Goal: Task Accomplishment & Management: Manage account settings

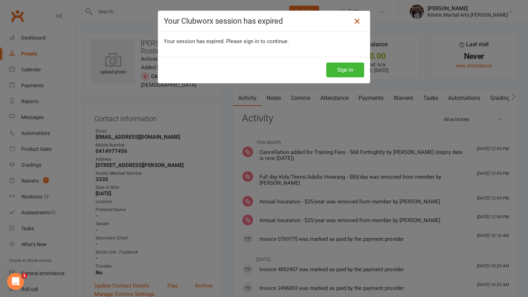
click at [359, 23] on icon at bounding box center [357, 21] width 8 height 8
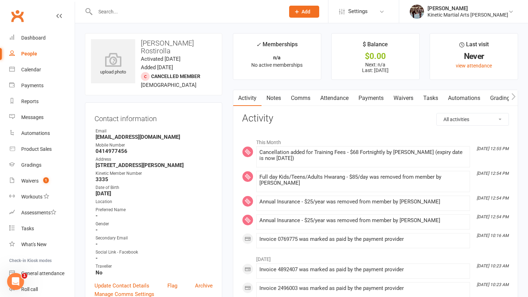
click at [130, 2] on div at bounding box center [182, 11] width 195 height 23
click at [122, 7] on input "text" at bounding box center [186, 12] width 187 height 10
type input "siya"
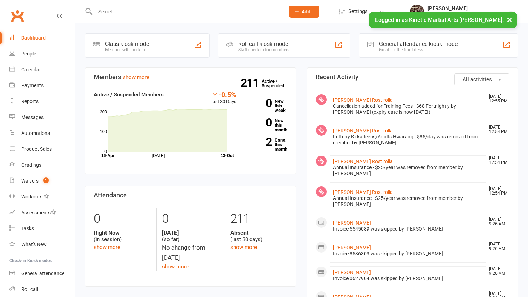
click at [177, 12] on input "text" at bounding box center [186, 12] width 187 height 10
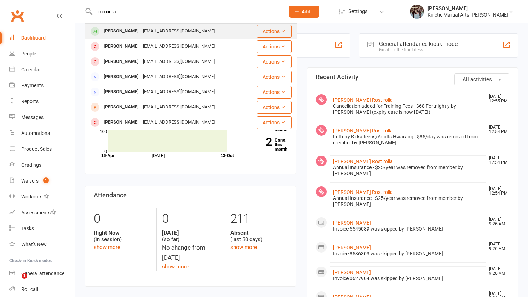
type input "maxima"
click at [170, 34] on div "monika.29052011@gmail.com" at bounding box center [179, 31] width 76 height 10
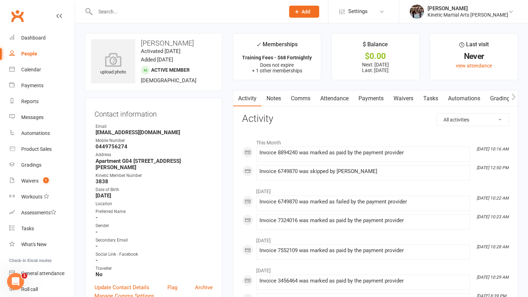
click at [372, 101] on link "Payments" at bounding box center [370, 99] width 35 height 16
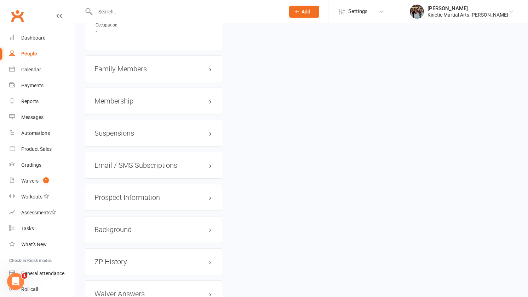
scroll to position [884, 0]
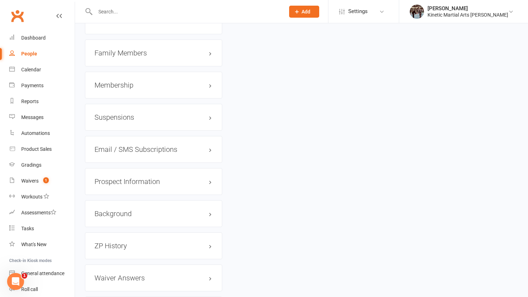
click at [165, 83] on h3 "Membership" at bounding box center [153, 85] width 118 height 8
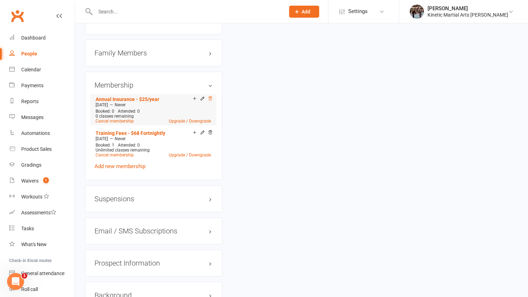
click at [209, 97] on icon at bounding box center [210, 99] width 4 height 4
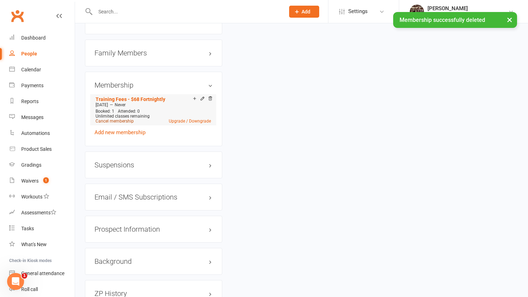
click at [126, 119] on link "Cancel membership" at bounding box center [115, 121] width 38 height 5
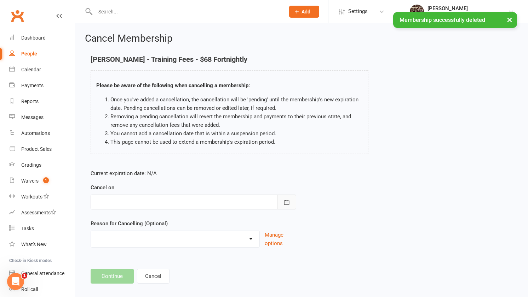
click at [288, 200] on icon "button" at bounding box center [286, 202] width 7 height 7
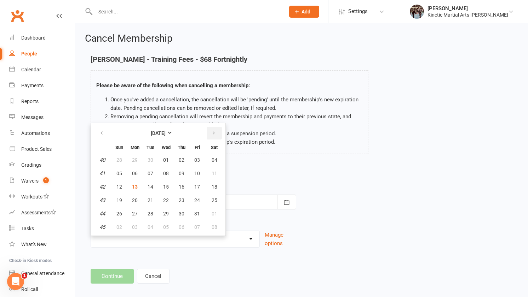
click at [215, 136] on button "button" at bounding box center [214, 133] width 15 height 13
click at [134, 173] on span "03" at bounding box center [135, 174] width 6 height 6
type input "03 Nov 2025"
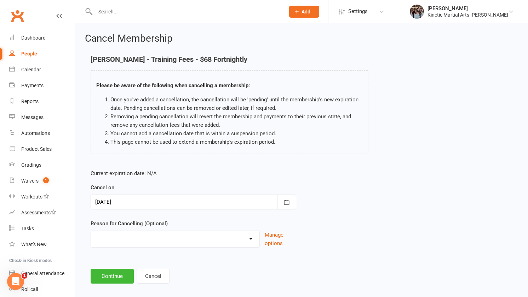
click at [226, 239] on select "Admin Can't Afford Cant make classes Can’t make classes (invite back later) Cha…" at bounding box center [175, 238] width 168 height 14
select select "5"
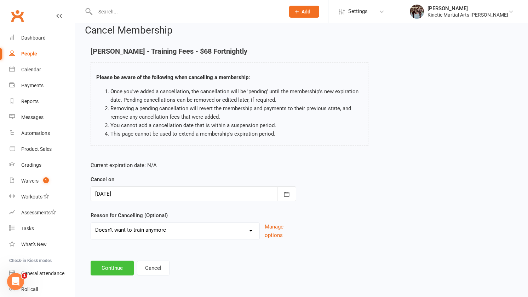
click at [116, 268] on button "Continue" at bounding box center [112, 268] width 43 height 15
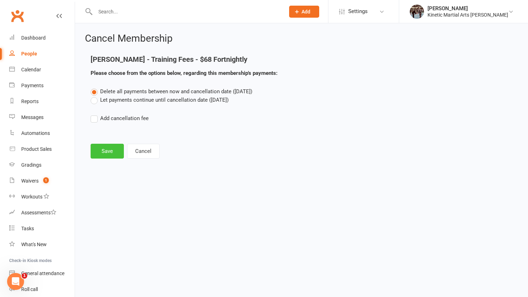
click at [99, 157] on button "Save" at bounding box center [107, 151] width 33 height 15
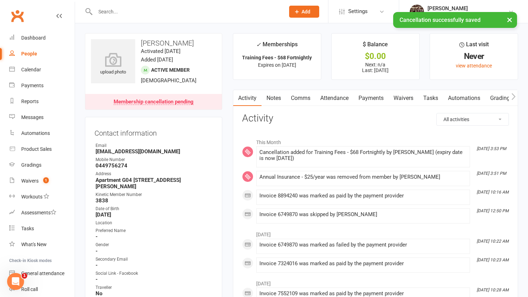
click at [377, 98] on link "Payments" at bounding box center [370, 98] width 35 height 16
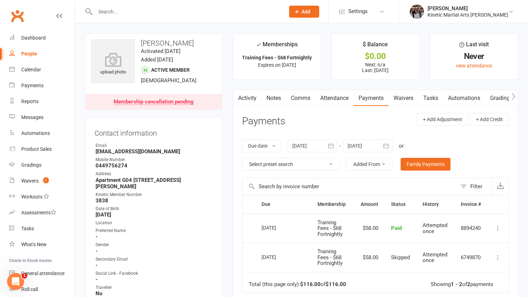
click at [173, 102] on div "Membership cancellation pending" at bounding box center [154, 102] width 80 height 6
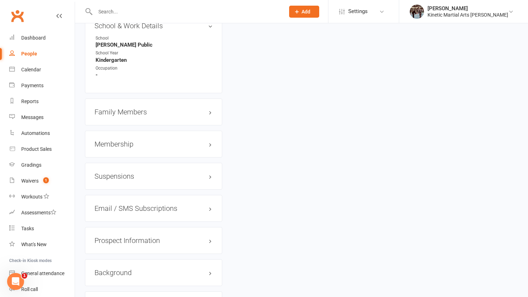
scroll to position [801, 0]
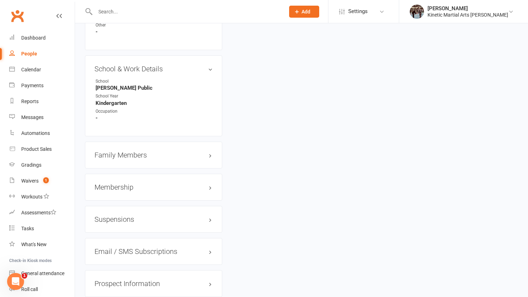
click at [150, 187] on div "Membership" at bounding box center [153, 187] width 137 height 27
click at [150, 184] on h3 "Membership" at bounding box center [153, 188] width 118 height 8
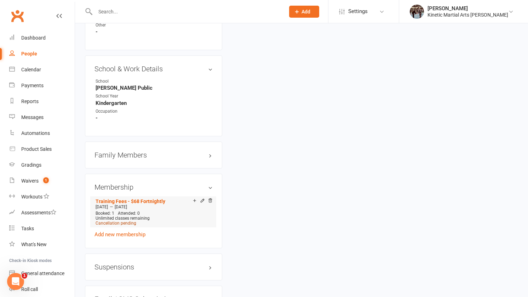
click at [126, 221] on span "Cancellation pending" at bounding box center [116, 223] width 41 height 5
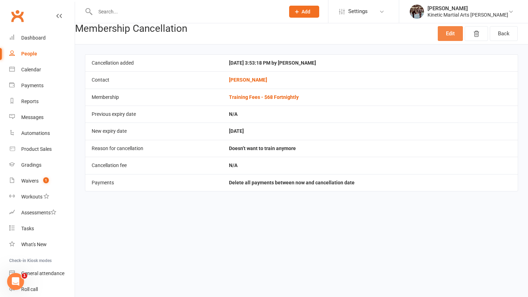
click at [446, 36] on link "Edit" at bounding box center [450, 33] width 25 height 15
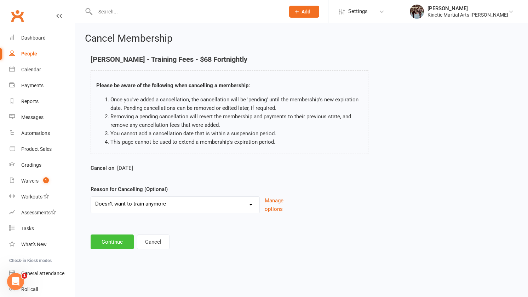
click at [118, 243] on button "Continue" at bounding box center [112, 242] width 43 height 15
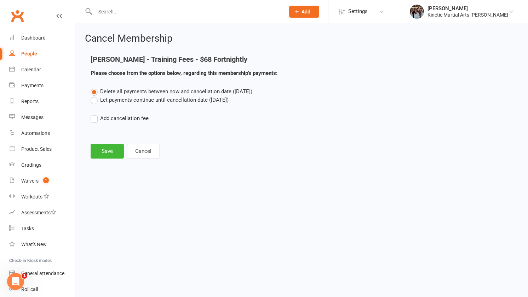
click at [117, 99] on label "Let payments continue until cancellation date (Nov 3, 2025)" at bounding box center [160, 100] width 138 height 8
click at [95, 96] on input "Let payments continue until cancellation date (Nov 3, 2025)" at bounding box center [93, 96] width 5 height 0
click at [103, 152] on button "Save" at bounding box center [107, 151] width 33 height 15
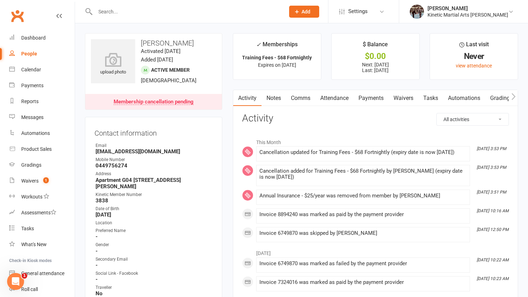
click at [368, 94] on link "Payments" at bounding box center [370, 98] width 35 height 16
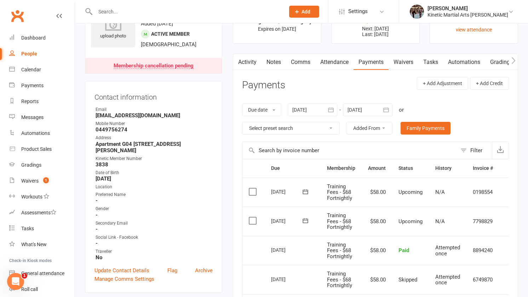
scroll to position [35, 0]
click at [387, 112] on icon "button" at bounding box center [385, 110] width 7 height 7
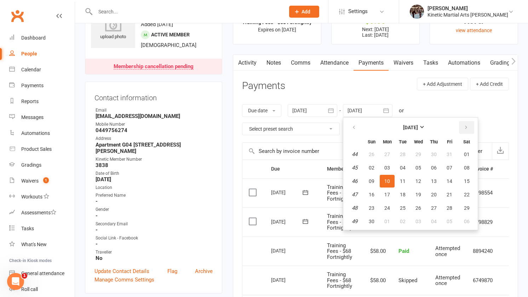
click at [470, 129] on button "button" at bounding box center [466, 127] width 15 height 13
click at [448, 163] on button "09" at bounding box center [449, 168] width 15 height 13
type input "09 Jan 2026"
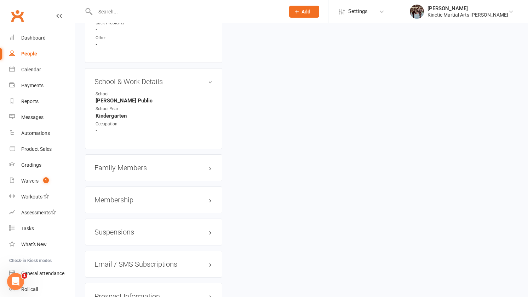
scroll to position [793, 0]
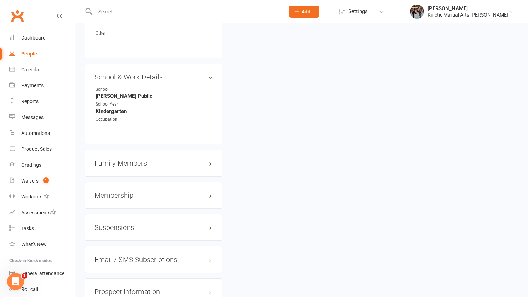
click at [154, 160] on h3 "Family Members" at bounding box center [153, 164] width 118 height 8
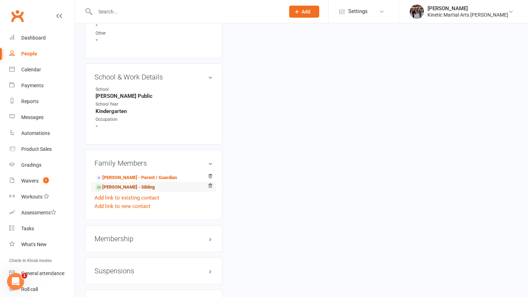
click at [119, 184] on link "Sanaiyah Kaushal - Sibling" at bounding box center [125, 187] width 59 height 7
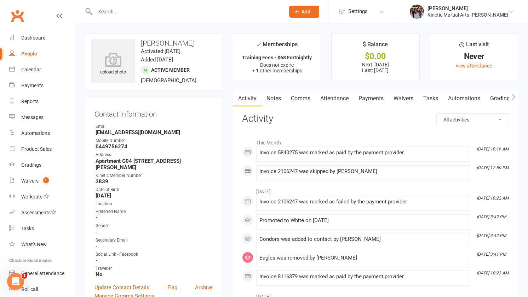
click at [382, 101] on link "Payments" at bounding box center [370, 99] width 35 height 16
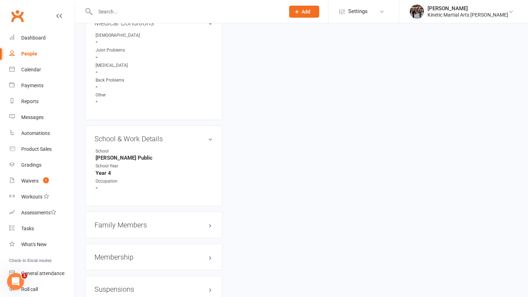
scroll to position [725, 0]
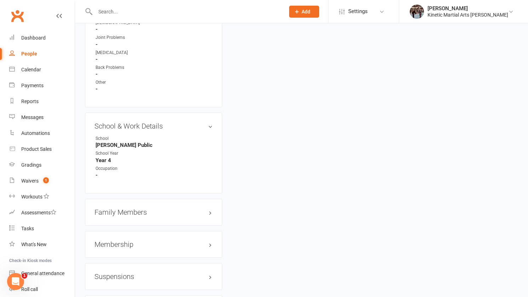
click at [129, 241] on h3 "Membership" at bounding box center [153, 245] width 118 height 8
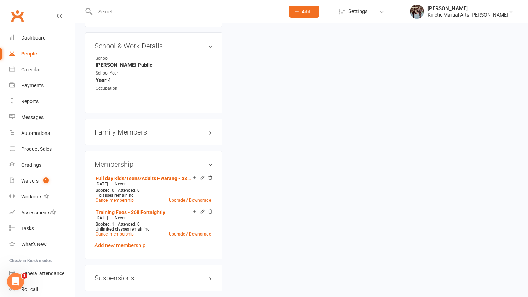
scroll to position [807, 0]
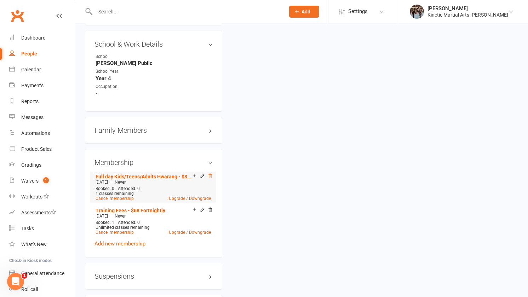
click at [210, 174] on icon at bounding box center [210, 176] width 4 height 4
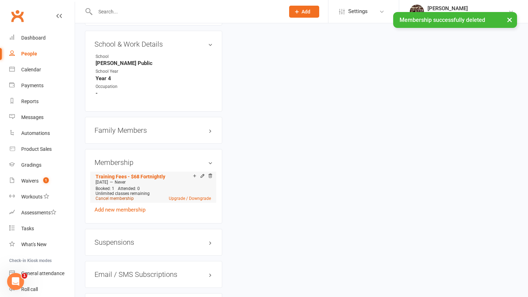
click at [124, 196] on link "Cancel membership" at bounding box center [115, 198] width 38 height 5
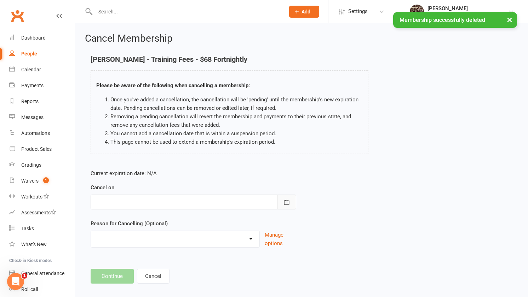
click at [289, 205] on icon "button" at bounding box center [286, 202] width 7 height 7
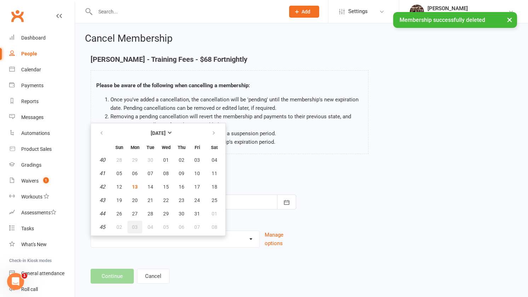
click at [133, 225] on span "03" at bounding box center [135, 228] width 6 height 6
type input "03 Nov 2025"
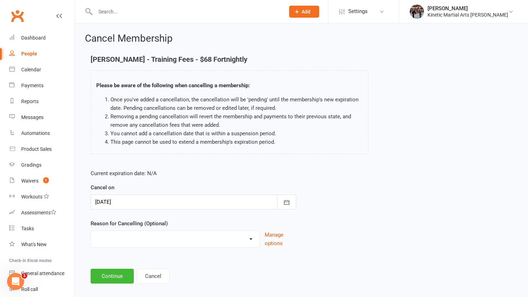
click at [177, 236] on select "Admin Can't Afford Cant make classes Can’t make classes (invite back later) Cha…" at bounding box center [175, 238] width 168 height 14
select select "5"
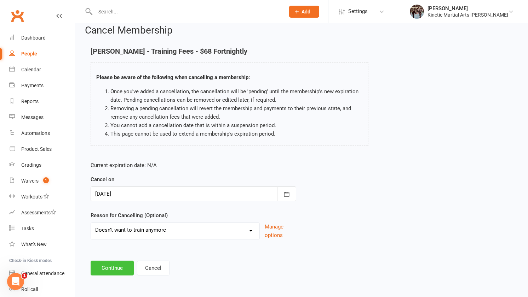
click at [122, 270] on button "Continue" at bounding box center [112, 268] width 43 height 15
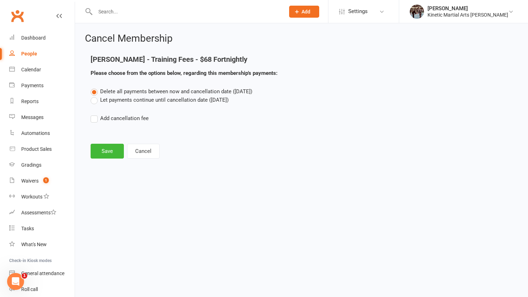
click at [110, 100] on label "Let payments continue until cancellation date (Nov 3, 2025)" at bounding box center [160, 100] width 138 height 8
click at [95, 96] on input "Let payments continue until cancellation date (Nov 3, 2025)" at bounding box center [93, 96] width 5 height 0
click at [111, 148] on button "Save" at bounding box center [107, 151] width 33 height 15
